Goal: Information Seeking & Learning: Find specific page/section

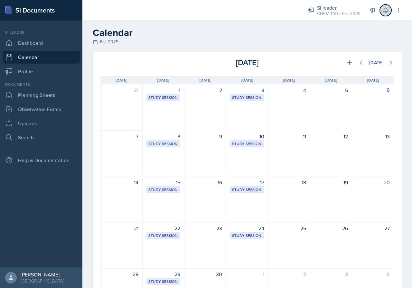
click at [383, 15] on button at bounding box center [385, 11] width 12 height 12
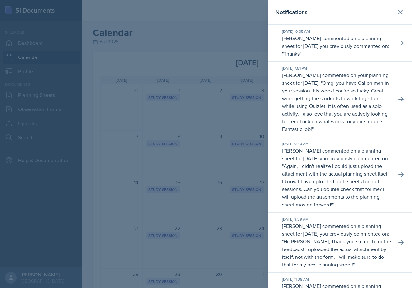
drag, startPoint x: 219, startPoint y: 41, endPoint x: 219, endPoint y: 45, distance: 3.9
click at [219, 41] on div at bounding box center [206, 144] width 412 height 288
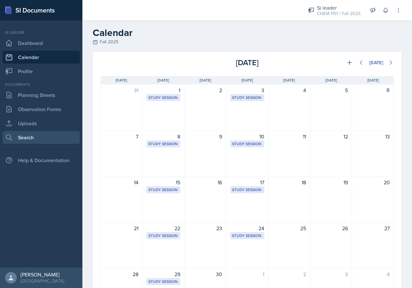
click at [57, 133] on link "Search" at bounding box center [41, 137] width 77 height 13
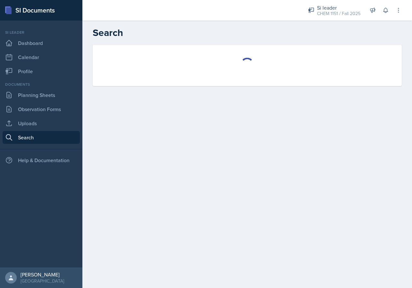
select select "all"
select select "1"
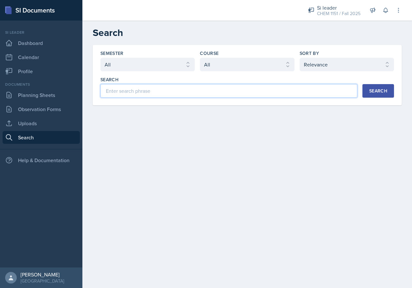
click at [173, 91] on input at bounding box center [228, 91] width 257 height 14
type input "naming"
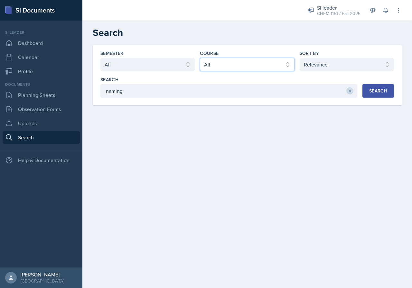
click at [214, 66] on select "Select course All ACCT 2101 ACCT 2102 ACCT 4050 ANTH 1102 ANTH 3301 ARCH 1000 A…" at bounding box center [247, 65] width 94 height 14
select select "4fdbbe39-d6cc-4816-a3be-f2a887b9c80e"
click at [200, 58] on select "Select course All ACCT 2101 ACCT 2102 ACCT 4050 ANTH 1102 ANTH 3301 ARCH 1000 A…" at bounding box center [247, 65] width 94 height 14
click at [373, 95] on button "Search" at bounding box center [378, 91] width 32 height 14
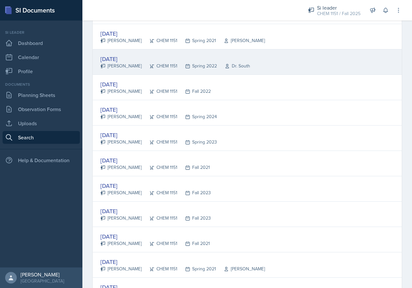
scroll to position [836, 0]
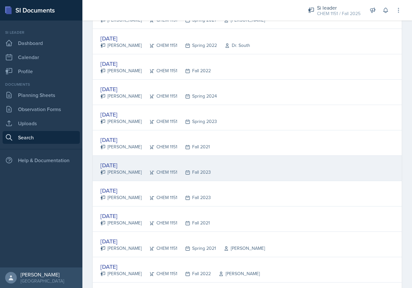
click at [151, 170] on div "CHEM 1151" at bounding box center [159, 172] width 36 height 7
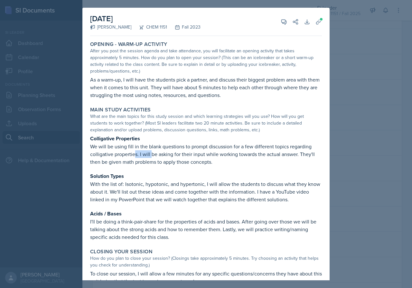
drag, startPoint x: 135, startPoint y: 152, endPoint x: 176, endPoint y: 154, distance: 41.2
click at [159, 153] on p "We will be using fill in the blank questions to prompt discussion for a few dif…" at bounding box center [206, 154] width 232 height 23
click at [178, 154] on p "We will be using fill in the blank questions to prompt discussion for a few dif…" at bounding box center [206, 154] width 232 height 23
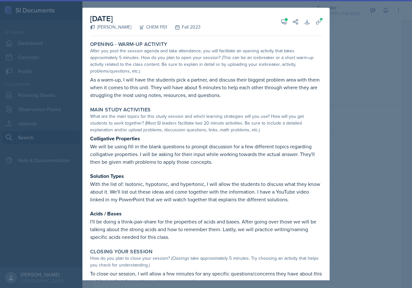
click at [340, 43] on div at bounding box center [206, 144] width 412 height 288
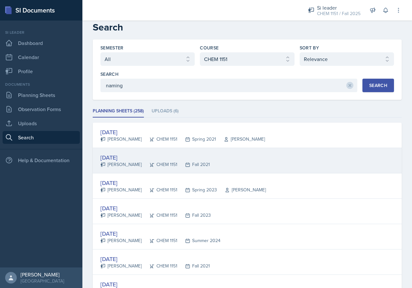
scroll to position [0, 0]
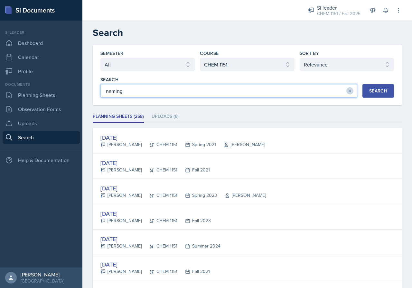
drag, startPoint x: 145, startPoint y: 91, endPoint x: 95, endPoint y: 93, distance: 50.2
click at [94, 94] on div "Semester Select semester All Fall 2025 Summer 2025 Spring 2025 Fall 2024 Summer…" at bounding box center [247, 75] width 309 height 60
type input "dice"
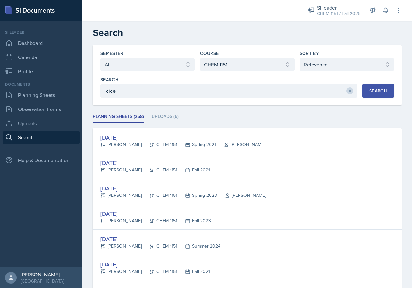
click at [382, 100] on div "Semester Select semester All Fall 2025 Summer 2025 Spring 2025 Fall 2024 Summer…" at bounding box center [247, 75] width 309 height 60
click at [378, 93] on div "Search" at bounding box center [378, 90] width 18 height 5
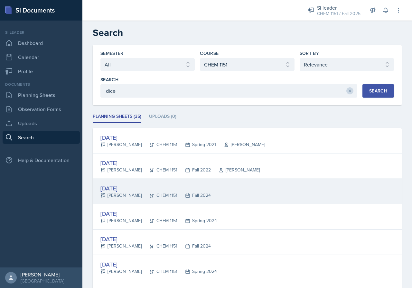
click at [205, 195] on div "[DATE] [PERSON_NAME] CHEM 1151 Fall 2024" at bounding box center [247, 191] width 309 height 25
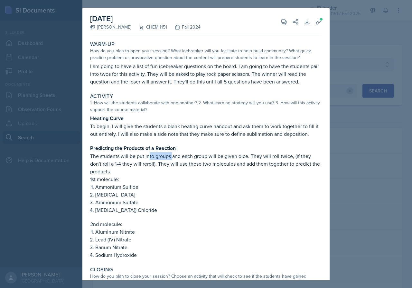
drag, startPoint x: 158, startPoint y: 157, endPoint x: 180, endPoint y: 157, distance: 21.5
click at [176, 157] on p "The students will be put into groups and each group will be given dice. They wi…" at bounding box center [206, 163] width 232 height 23
click at [181, 157] on p "The students will be put into groups and each group will be given dice. They wi…" at bounding box center [206, 163] width 232 height 23
click at [210, 157] on p "The students will be put into groups and each group will be given dice. They wi…" at bounding box center [206, 163] width 232 height 23
click at [213, 156] on p "The students will be put into groups and each group will be given dice. They wi…" at bounding box center [206, 163] width 232 height 23
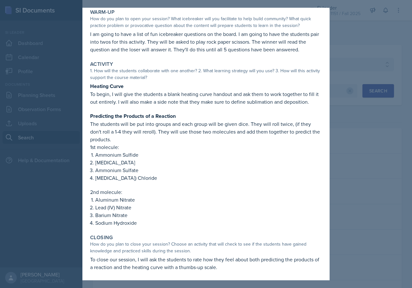
scroll to position [33, 0]
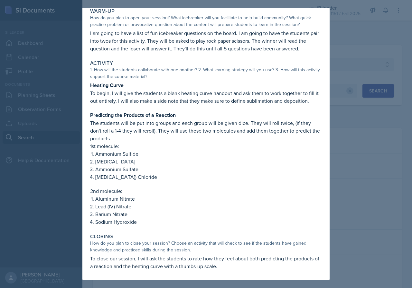
click at [345, 129] on div at bounding box center [206, 144] width 412 height 288
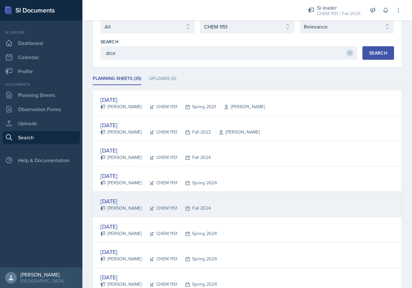
scroll to position [64, 0]
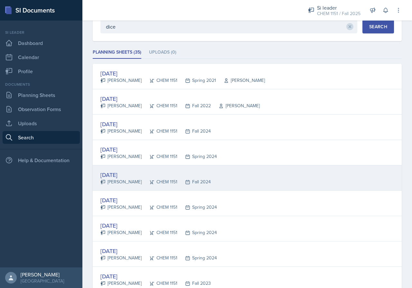
click at [135, 176] on div "[DATE]" at bounding box center [155, 175] width 110 height 9
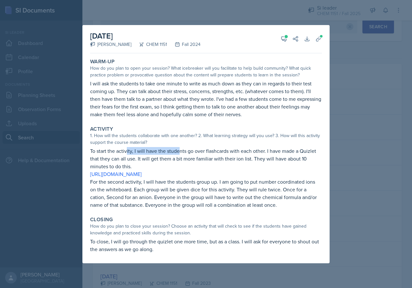
drag, startPoint x: 129, startPoint y: 149, endPoint x: 180, endPoint y: 151, distance: 51.2
click at [180, 151] on p "To start the activity, I will have the students go over flashcards with each ot…" at bounding box center [206, 158] width 232 height 23
drag, startPoint x: 158, startPoint y: 186, endPoint x: 177, endPoint y: 187, distance: 19.0
click at [177, 187] on p "For the second activity, I will have the students group up. I am going to put n…" at bounding box center [206, 193] width 232 height 31
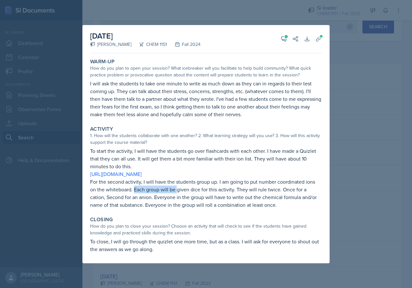
click at [177, 187] on p "For the second activity, I will have the students group up. I am going to put n…" at bounding box center [206, 193] width 232 height 31
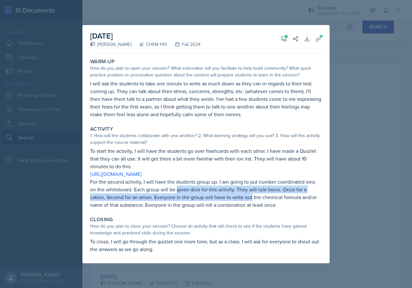
drag, startPoint x: 177, startPoint y: 187, endPoint x: 232, endPoint y: 194, distance: 55.4
click at [232, 194] on p "For the second activity, I will have the students group up. I am going to put n…" at bounding box center [206, 193] width 232 height 31
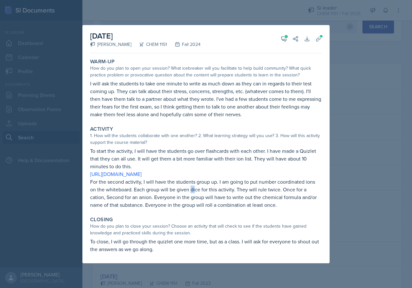
drag, startPoint x: 192, startPoint y: 192, endPoint x: 204, endPoint y: 192, distance: 12.5
click at [197, 192] on p "For the second activity, I will have the students group up. I am going to put n…" at bounding box center [206, 193] width 232 height 31
click at [204, 192] on p "For the second activity, I will have the students group up. I am going to put n…" at bounding box center [206, 193] width 232 height 31
click at [280, 38] on icon at bounding box center [283, 39] width 6 height 6
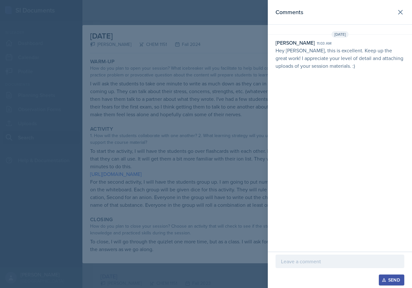
click at [253, 48] on div at bounding box center [206, 144] width 412 height 288
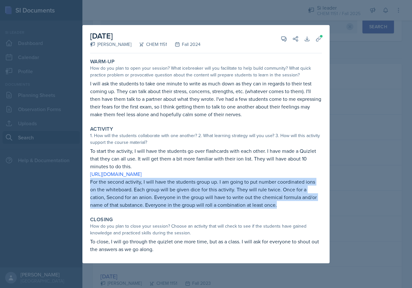
drag, startPoint x: 87, startPoint y: 182, endPoint x: 262, endPoint y: 207, distance: 177.4
click at [262, 207] on div "[DATE] [PERSON_NAME] CHEM 1151 Fall 2024 View Comments Comments [DATE] [PERSON_…" at bounding box center [205, 144] width 247 height 239
click at [262, 207] on p "For the second activity, I will have the students group up. I am going to put n…" at bounding box center [206, 193] width 232 height 31
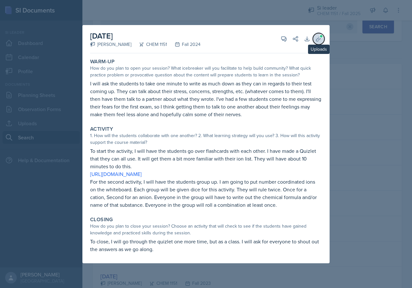
click at [320, 34] on button "Uploads" at bounding box center [319, 39] width 12 height 12
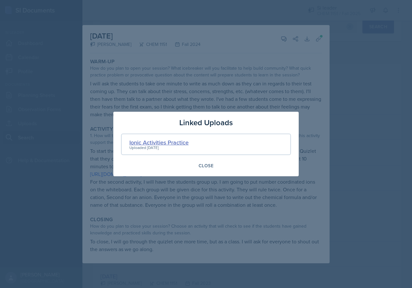
click at [177, 143] on div "Ionic Activities Practice" at bounding box center [158, 142] width 59 height 9
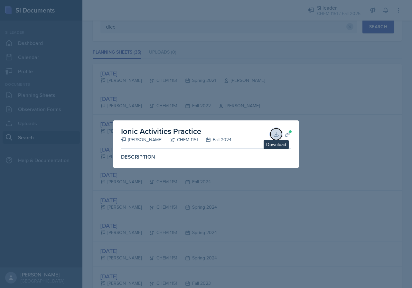
click at [274, 135] on icon at bounding box center [276, 134] width 6 height 6
